Goal: Find specific page/section: Find specific page/section

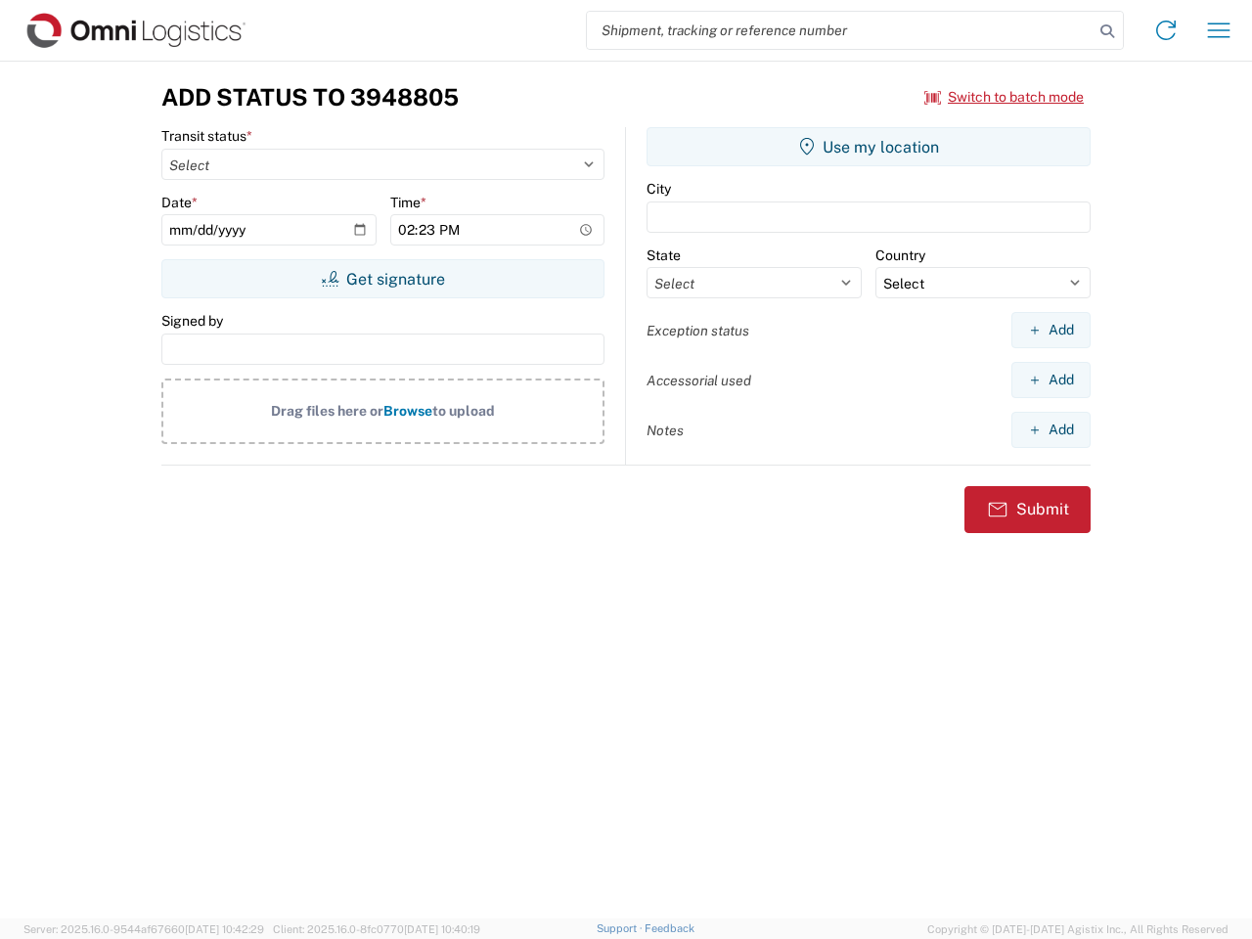
click at [840, 30] on input "search" at bounding box center [840, 30] width 507 height 37
click at [1107, 31] on icon at bounding box center [1107, 31] width 27 height 27
click at [1166, 30] on icon at bounding box center [1166, 30] width 31 height 31
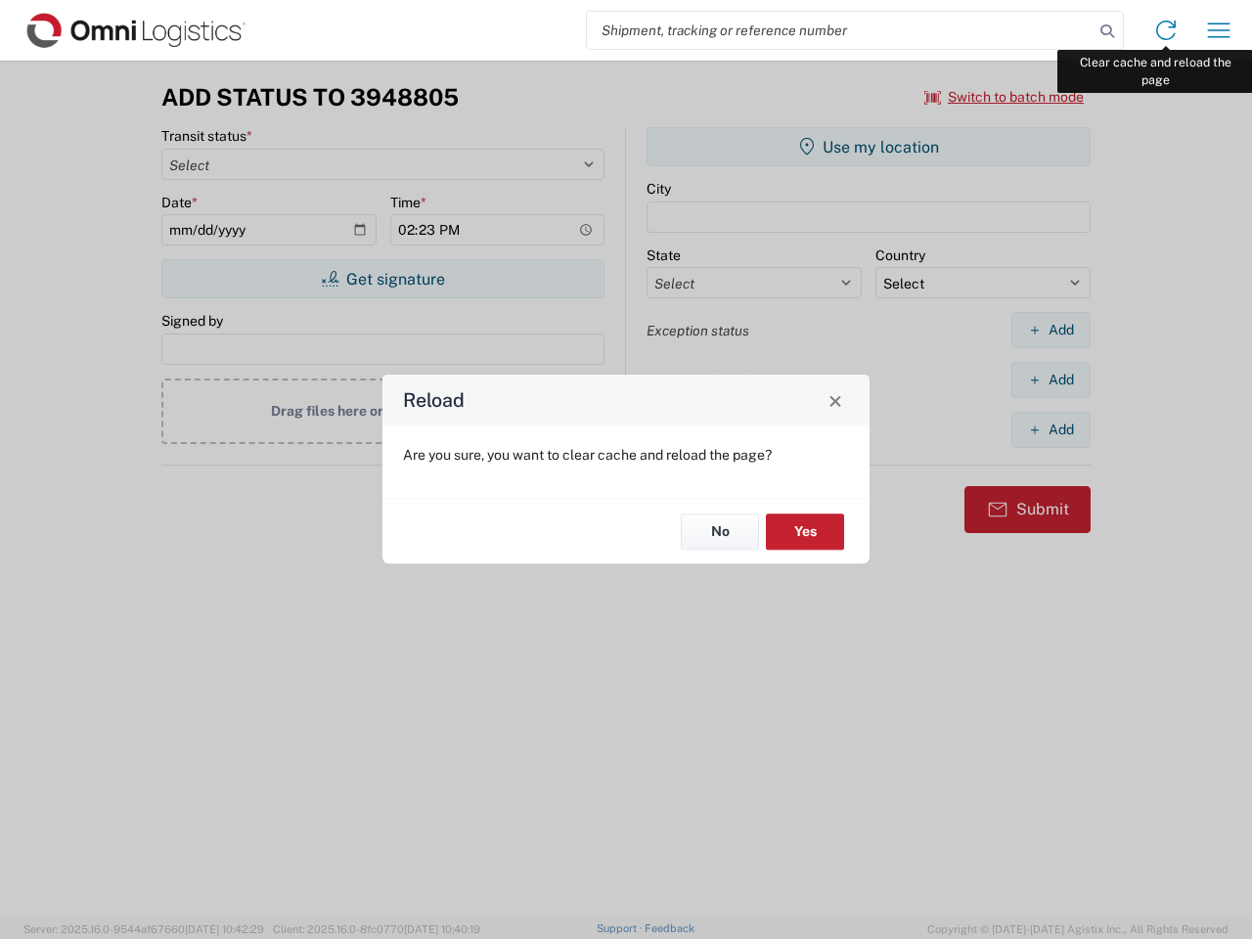
click at [1219, 30] on div "Reload Are you sure, you want to clear cache and reload the page? No Yes" at bounding box center [626, 469] width 1252 height 939
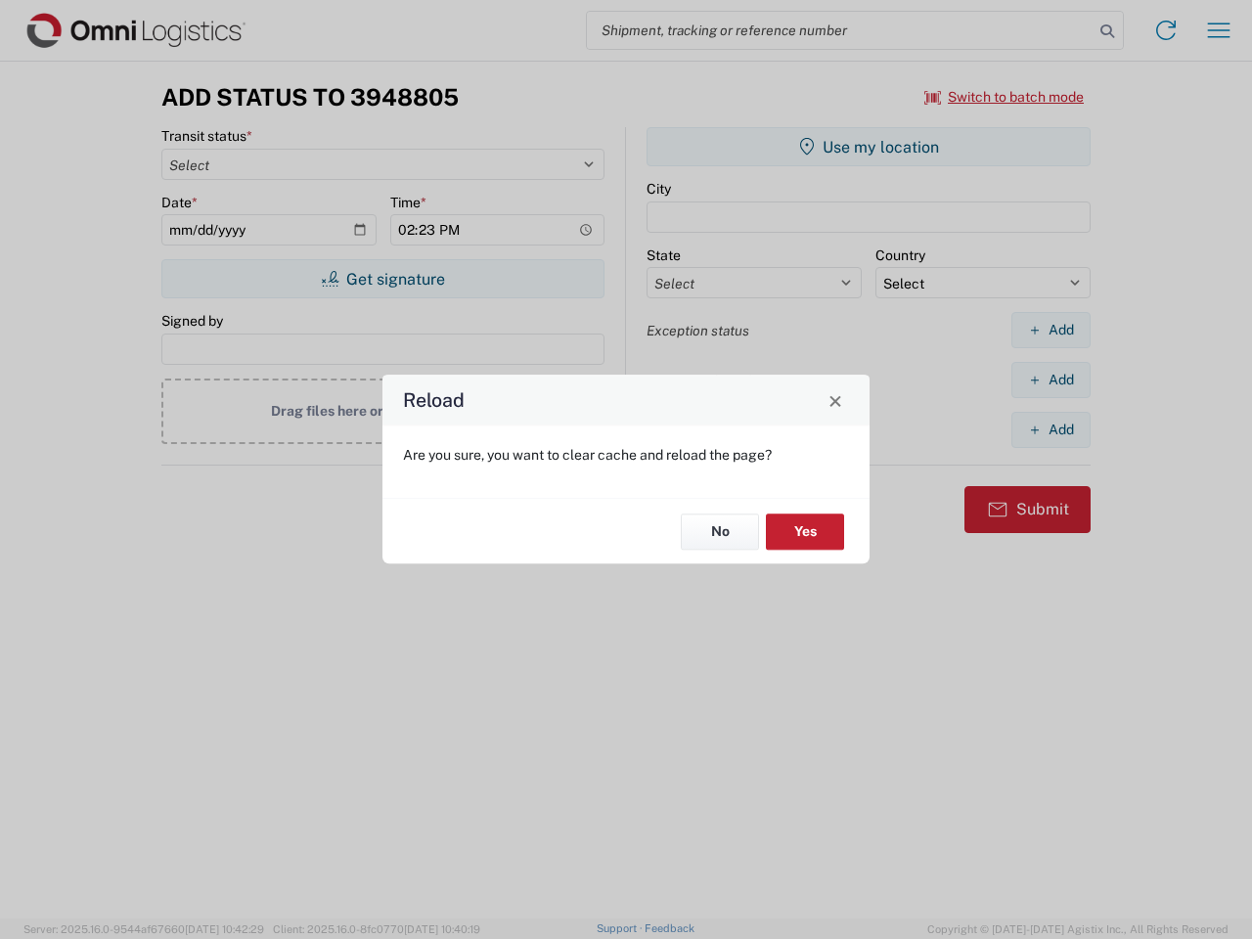
click at [1005, 97] on div "Reload Are you sure, you want to clear cache and reload the page? No Yes" at bounding box center [626, 469] width 1252 height 939
click at [383, 279] on div "Reload Are you sure, you want to clear cache and reload the page? No Yes" at bounding box center [626, 469] width 1252 height 939
click at [869, 147] on div "Reload Are you sure, you want to clear cache and reload the page? No Yes" at bounding box center [626, 469] width 1252 height 939
click at [1051, 330] on div "Reload Are you sure, you want to clear cache and reload the page? No Yes" at bounding box center [626, 469] width 1252 height 939
click at [1051, 380] on div "Reload Are you sure, you want to clear cache and reload the page? No Yes" at bounding box center [626, 469] width 1252 height 939
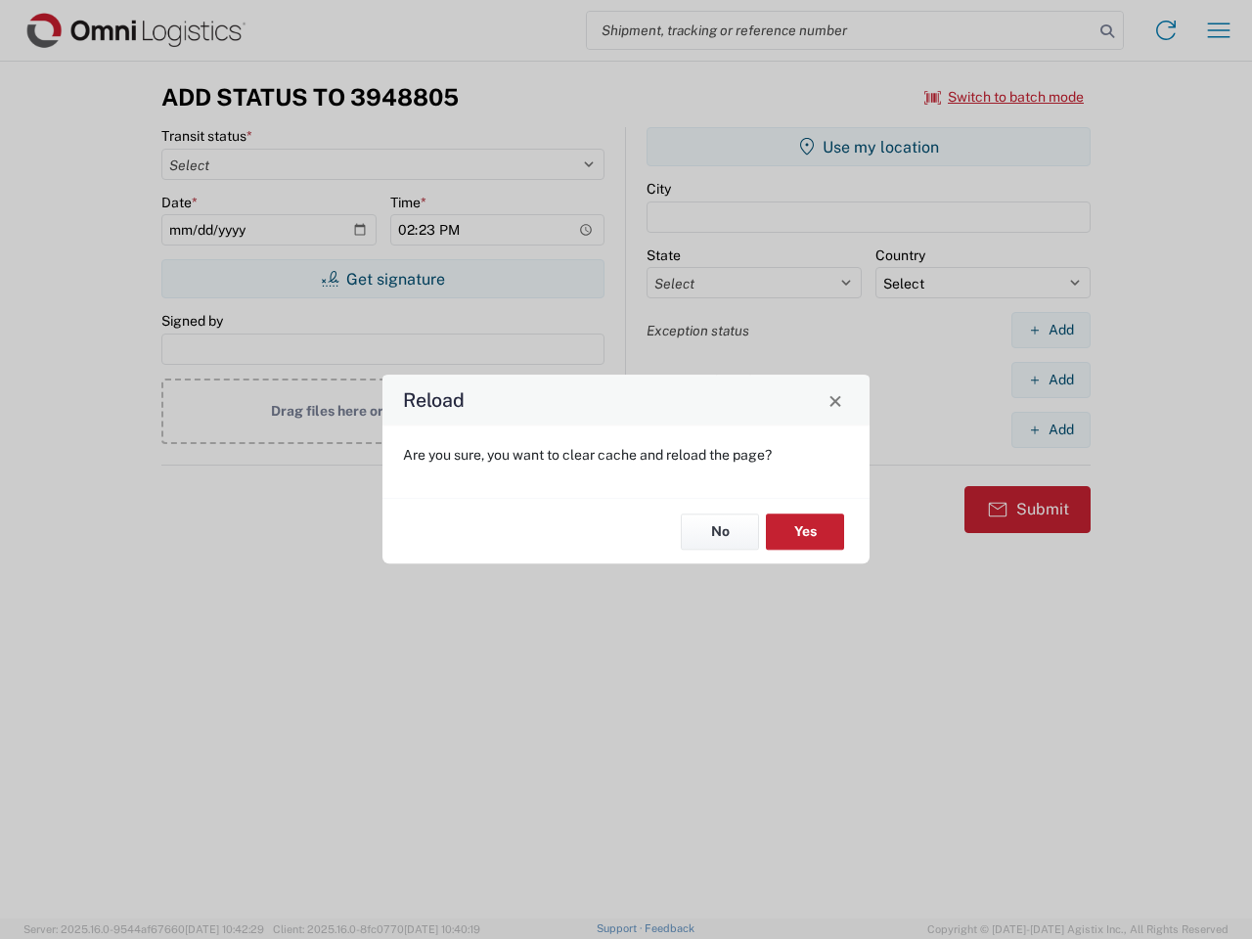
click at [1051, 429] on div "Reload Are you sure, you want to clear cache and reload the page? No Yes" at bounding box center [626, 469] width 1252 height 939
